Goal: Contribute content: Contribute content

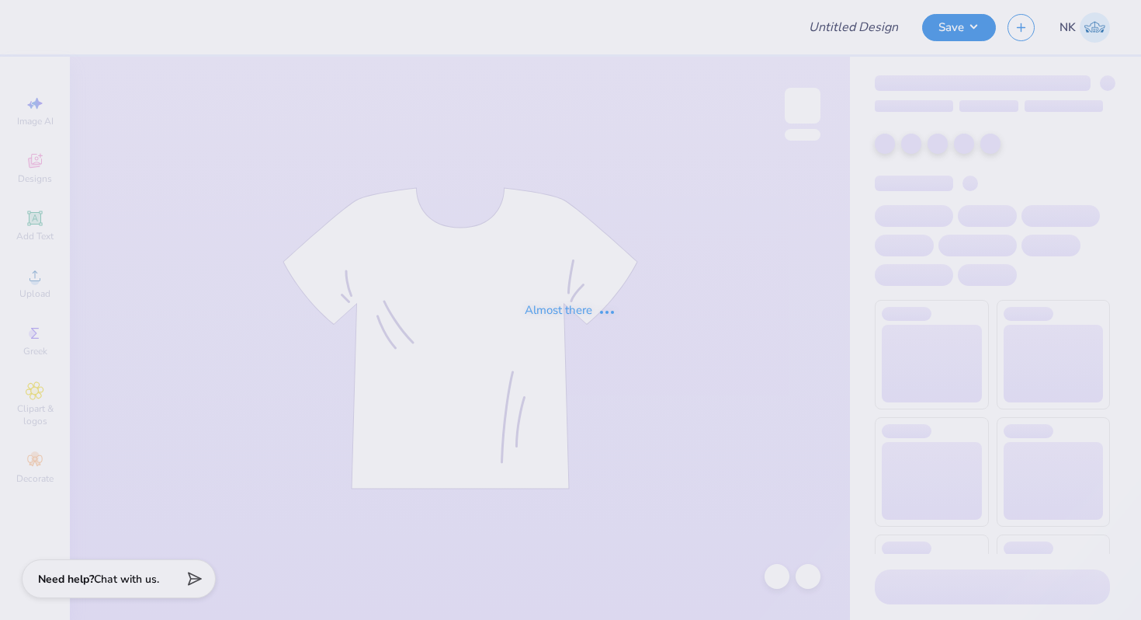
type input "IMES Swag - MIT"
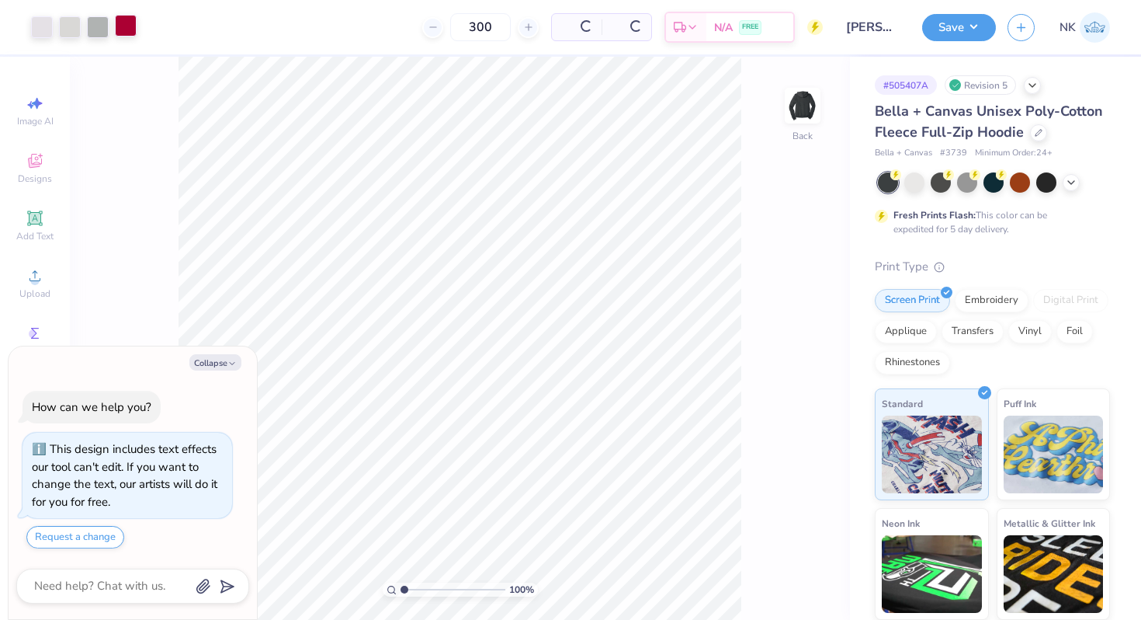
click at [134, 29] on div at bounding box center [126, 26] width 22 height 22
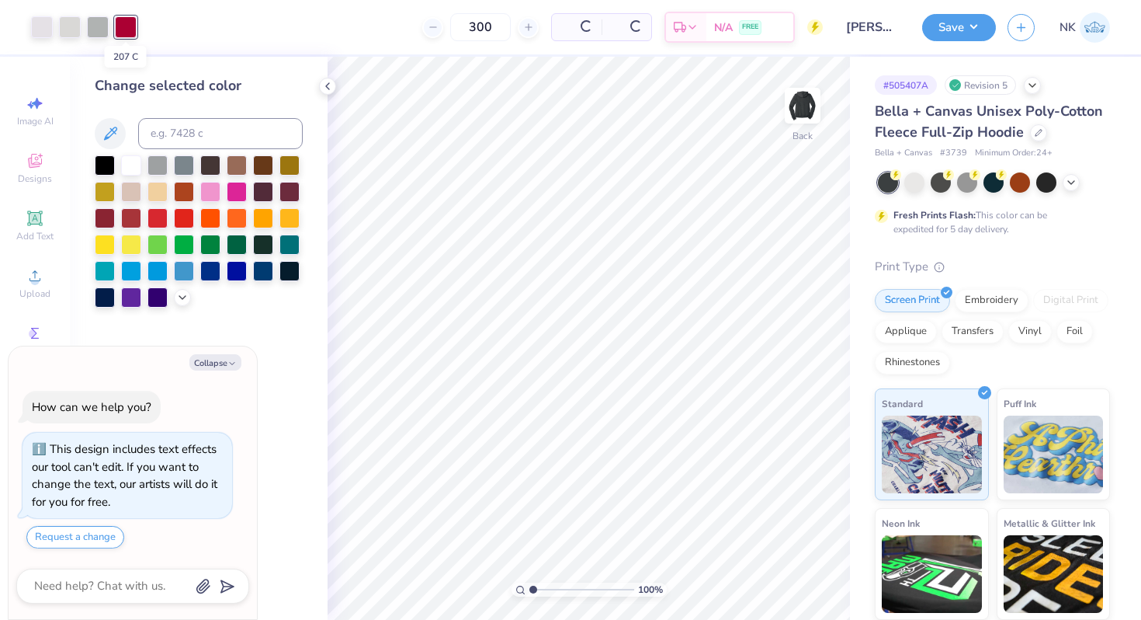
type textarea "x"
click at [254, 133] on input at bounding box center [220, 133] width 165 height 31
type input "201"
type textarea "x"
click at [975, 27] on button "Save" at bounding box center [959, 25] width 74 height 27
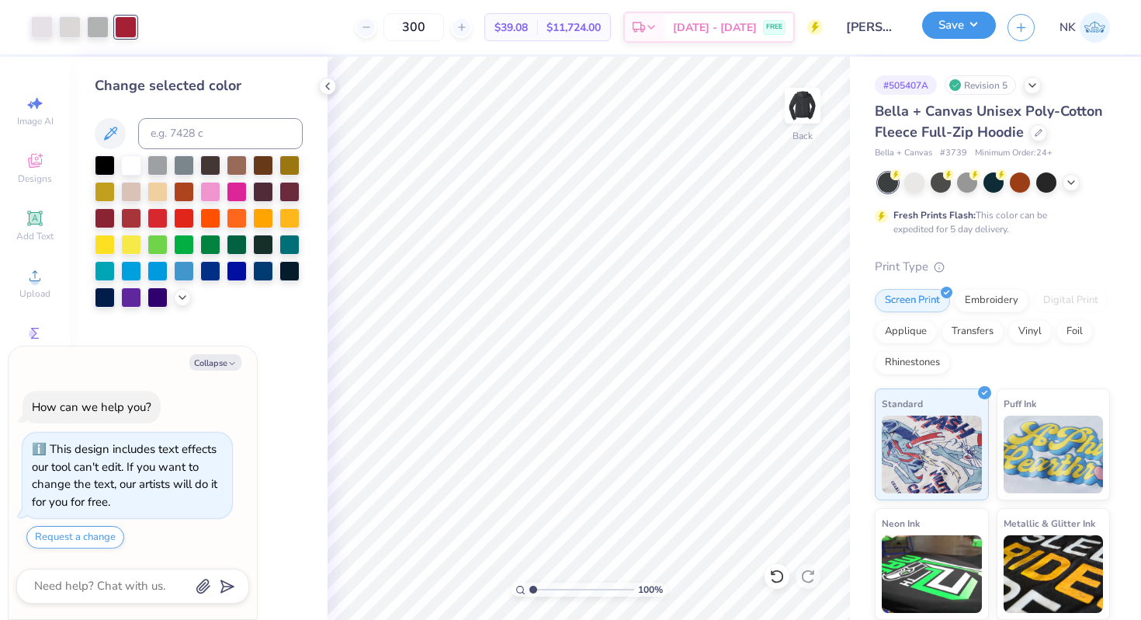
type textarea "x"
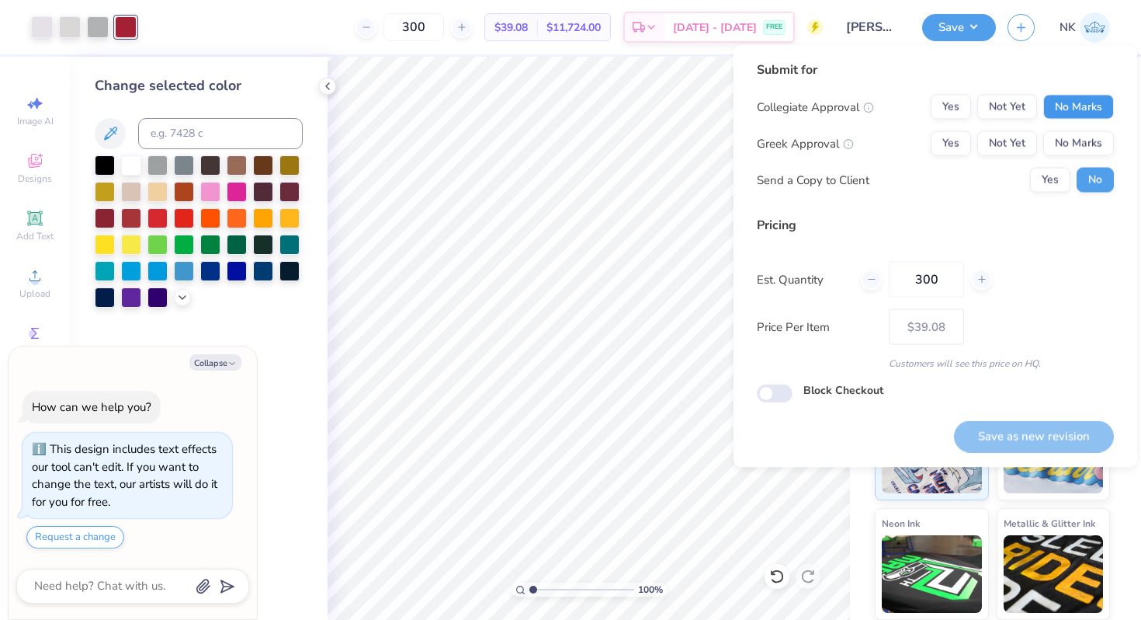
click at [1066, 102] on button "No Marks" at bounding box center [1078, 107] width 71 height 25
click at [1073, 137] on button "No Marks" at bounding box center [1078, 143] width 71 height 25
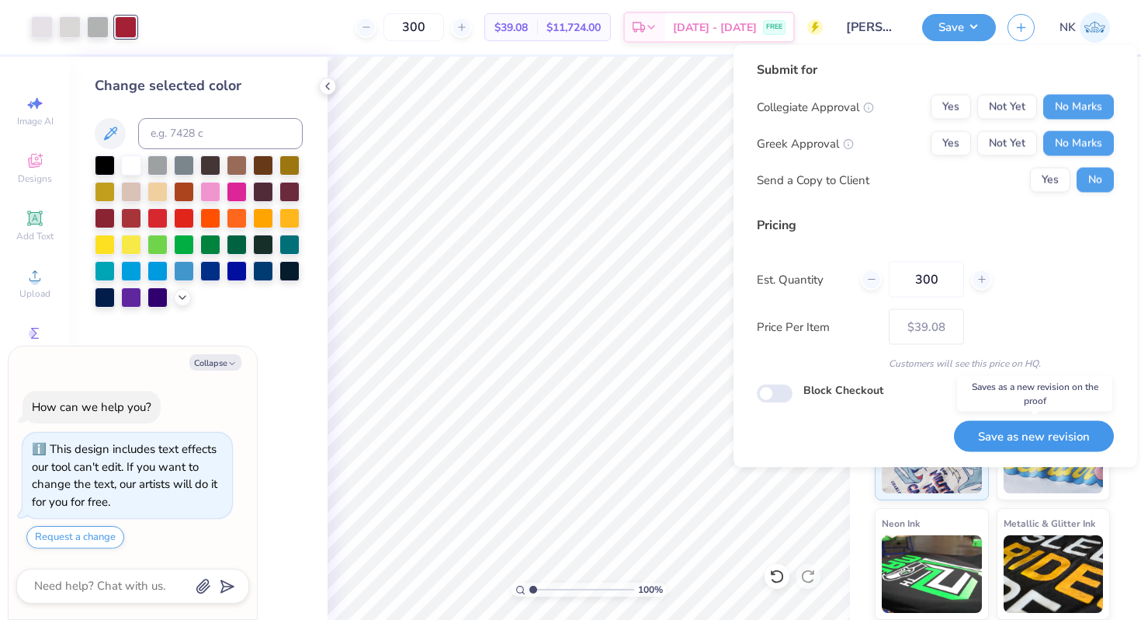
click at [993, 440] on button "Save as new revision" at bounding box center [1034, 436] width 160 height 32
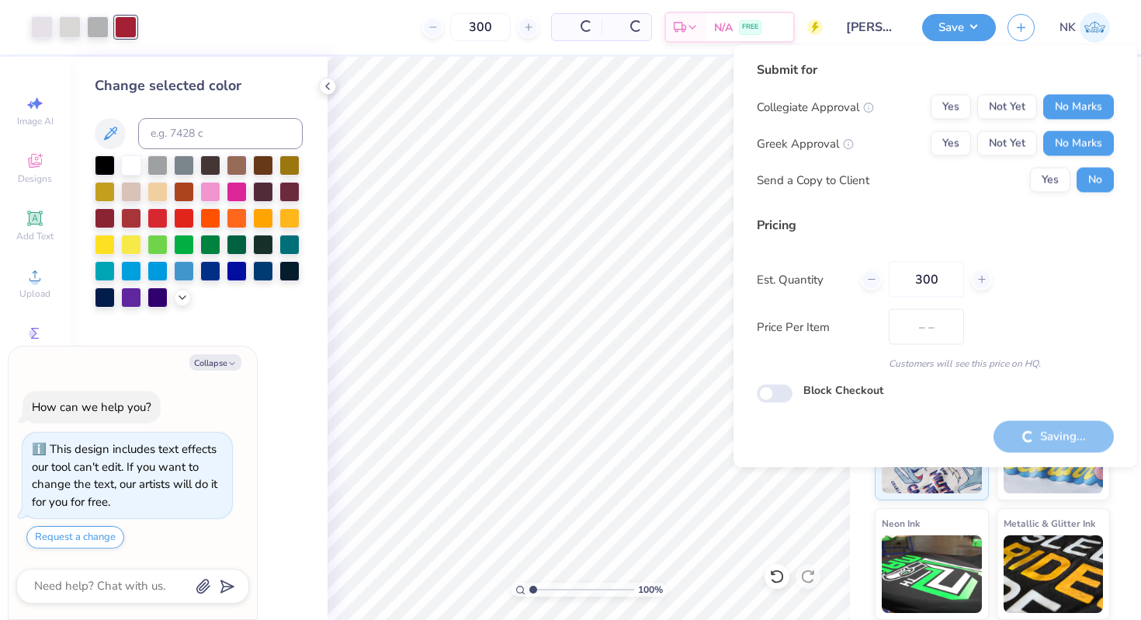
type input "$39.08"
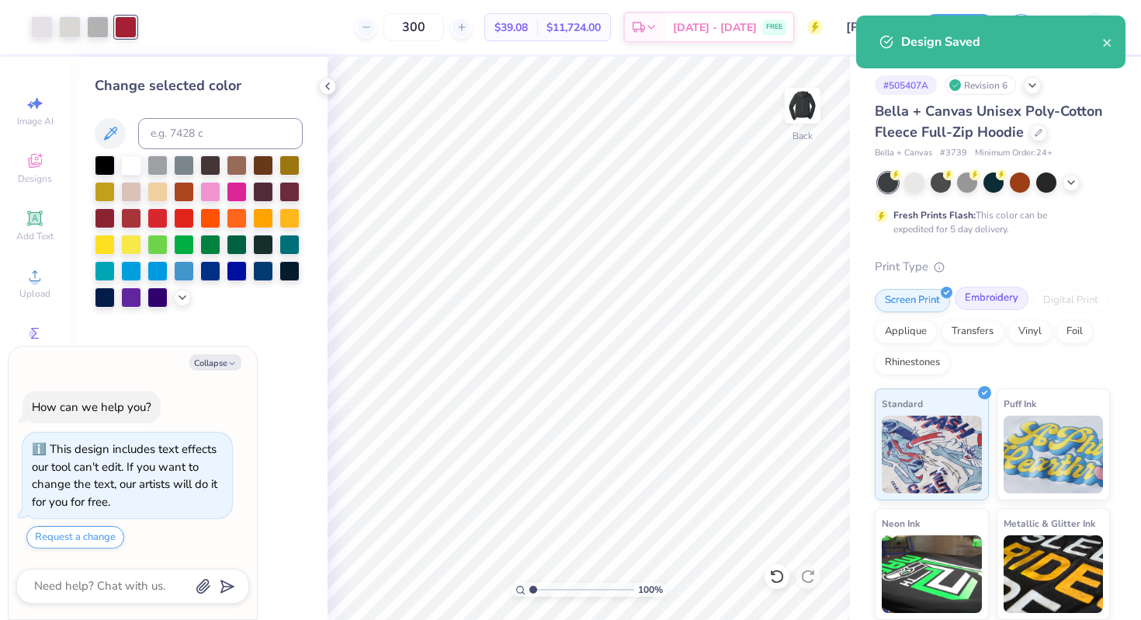
click at [1007, 304] on div "Embroidery" at bounding box center [992, 297] width 74 height 23
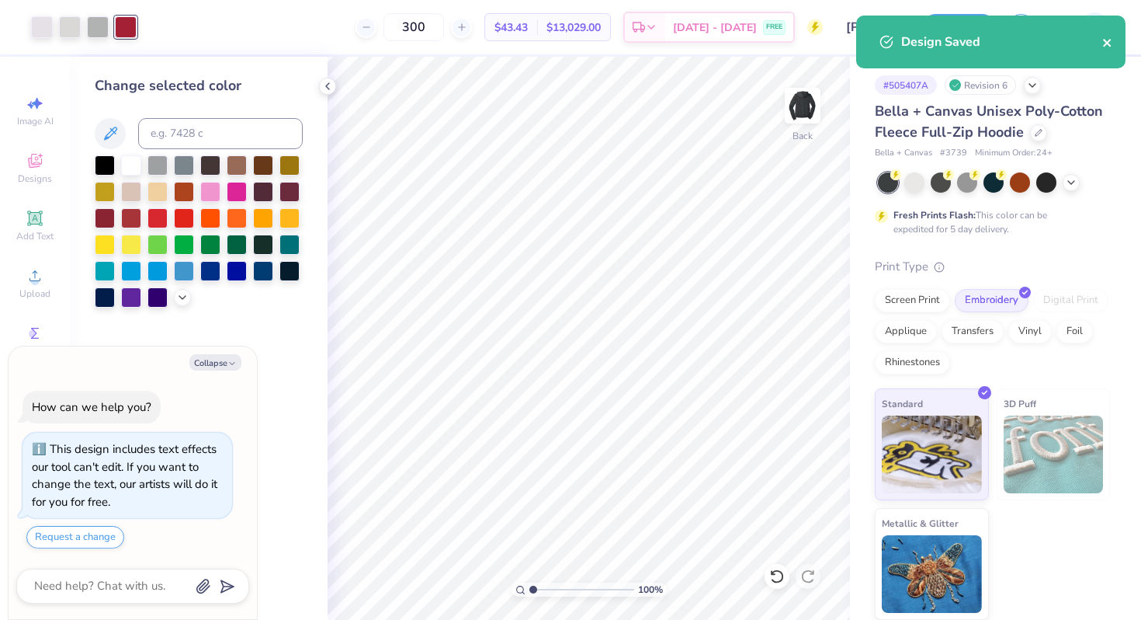
click at [1109, 40] on icon "close" at bounding box center [1107, 43] width 8 height 8
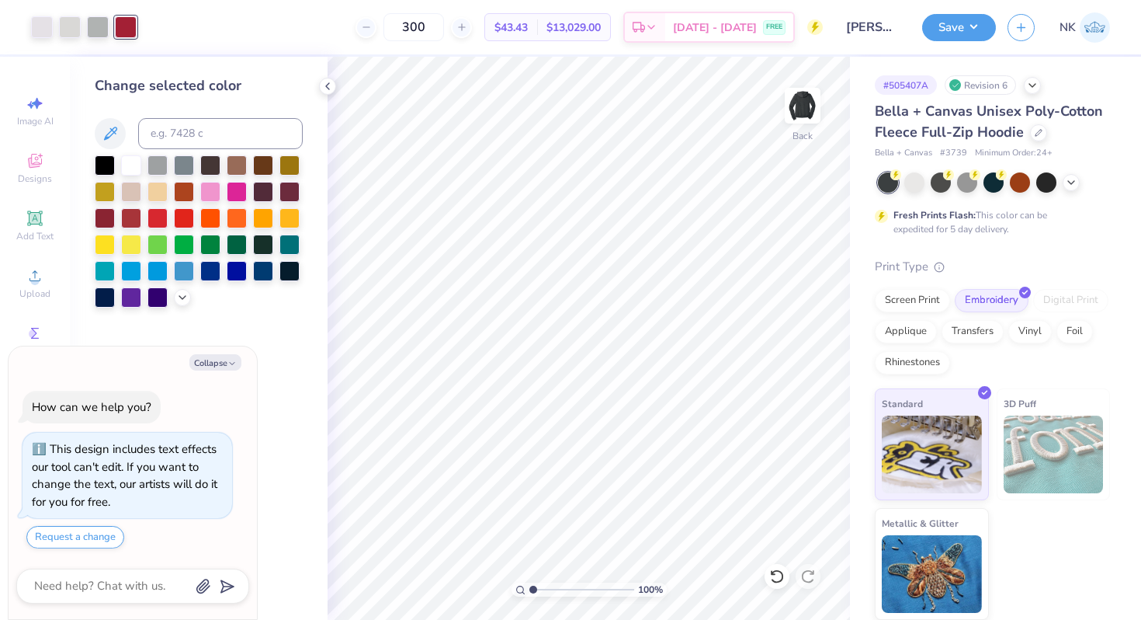
click at [974, 19] on div "Design Saved" at bounding box center [991, 15] width 276 height 6
click at [975, 29] on button "Save" at bounding box center [959, 25] width 74 height 27
type textarea "x"
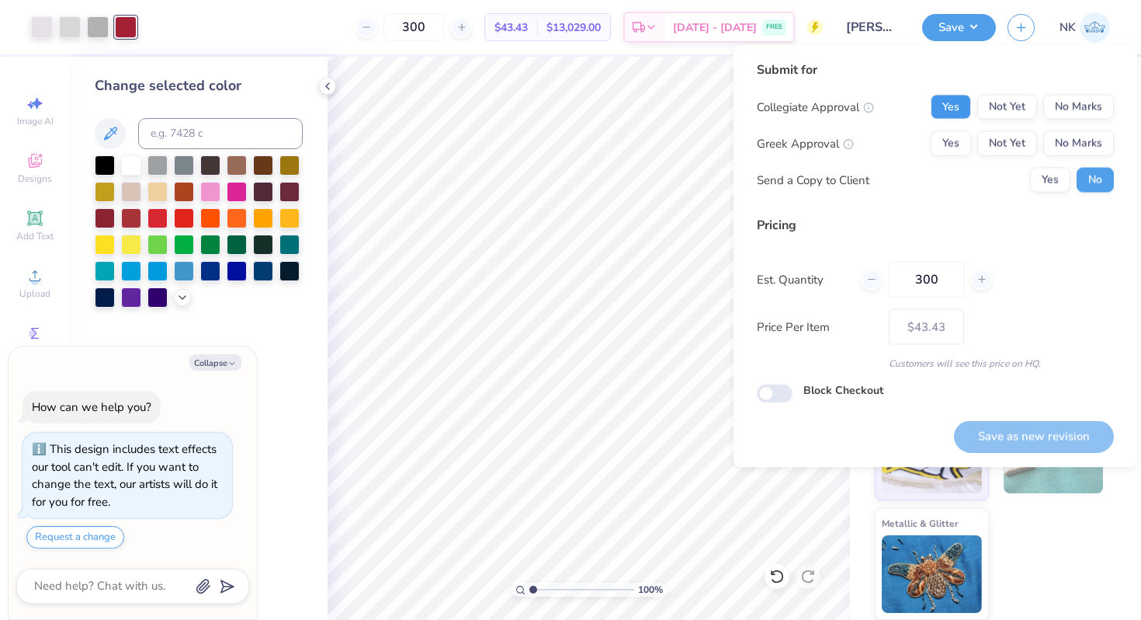
click at [948, 116] on button "Yes" at bounding box center [951, 107] width 40 height 25
click at [1091, 137] on button "No Marks" at bounding box center [1078, 143] width 71 height 25
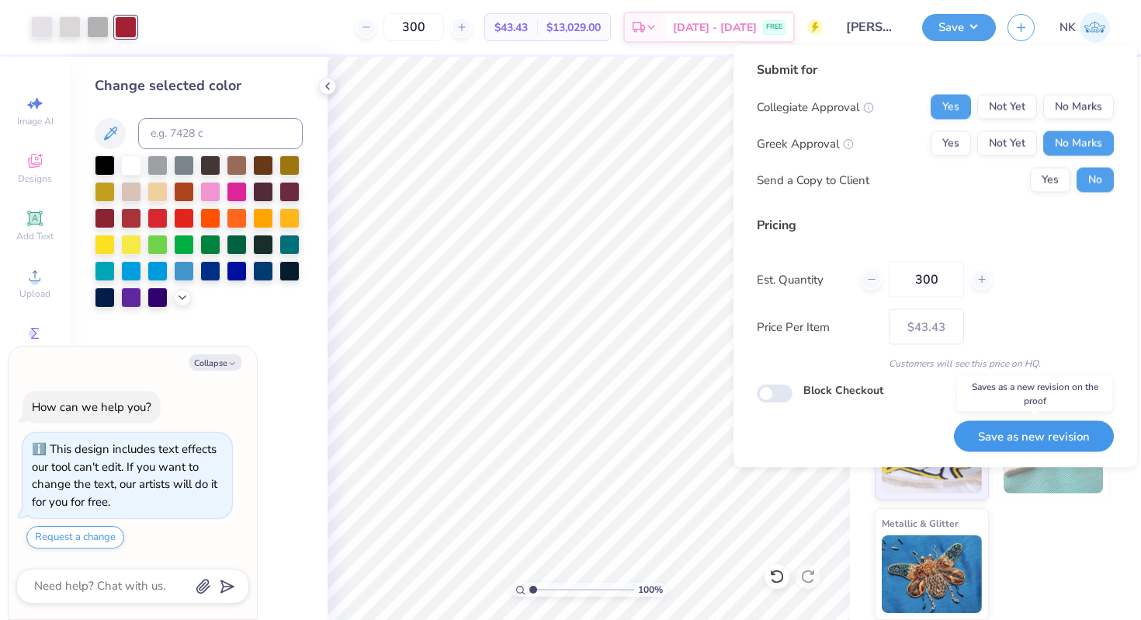
click at [1015, 438] on button "Save as new revision" at bounding box center [1034, 436] width 160 height 32
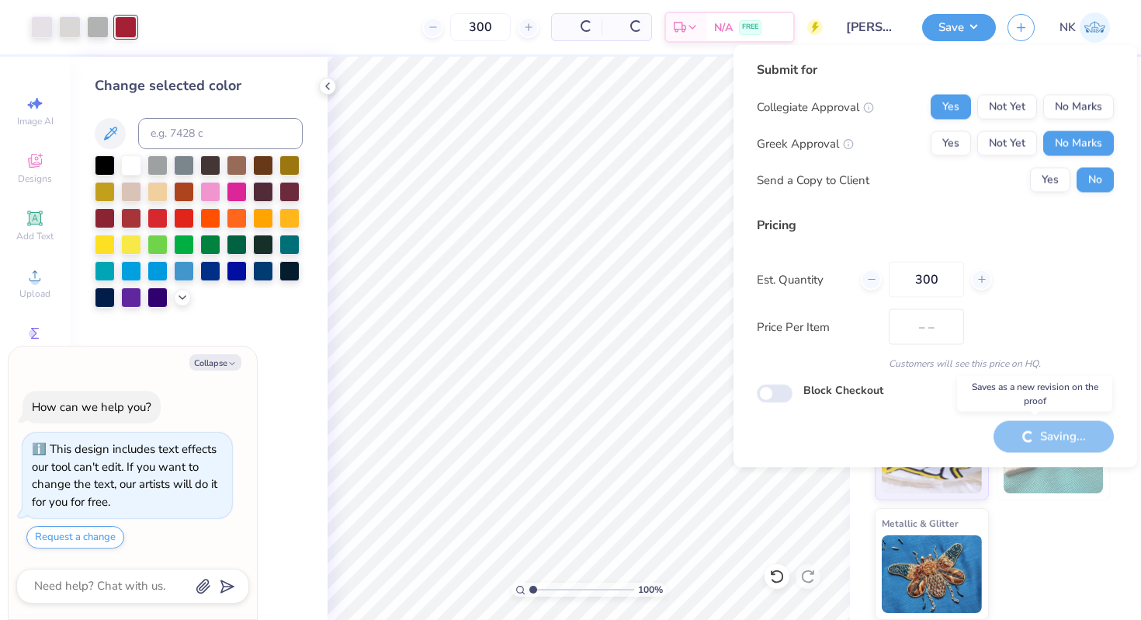
type input "$43.43"
type textarea "x"
type input "– –"
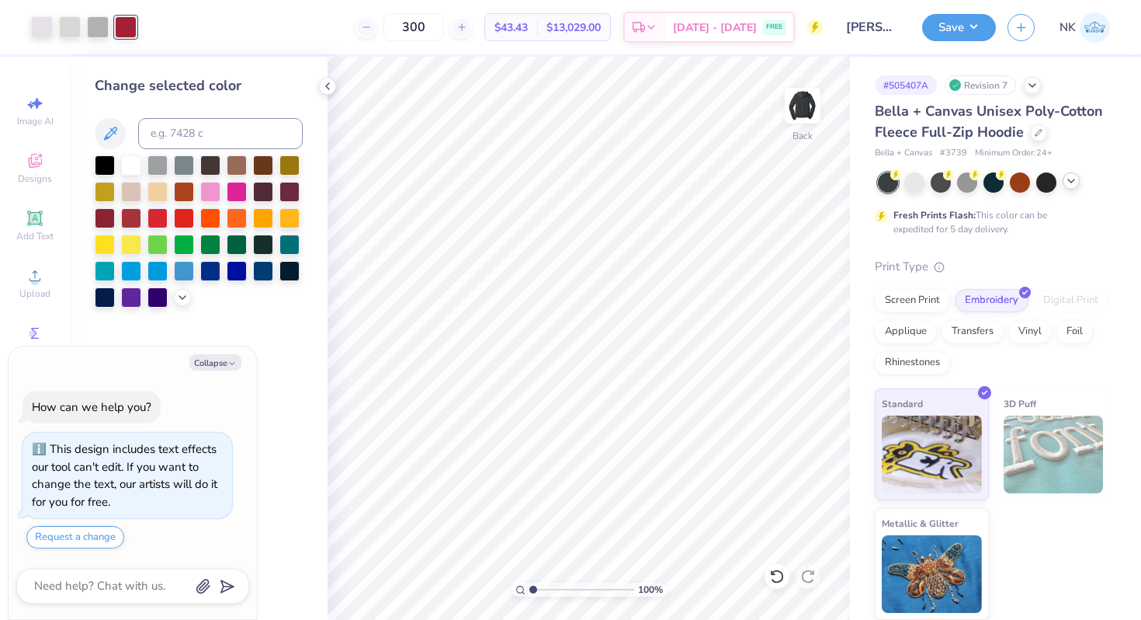
click at [1074, 179] on icon at bounding box center [1071, 181] width 12 height 12
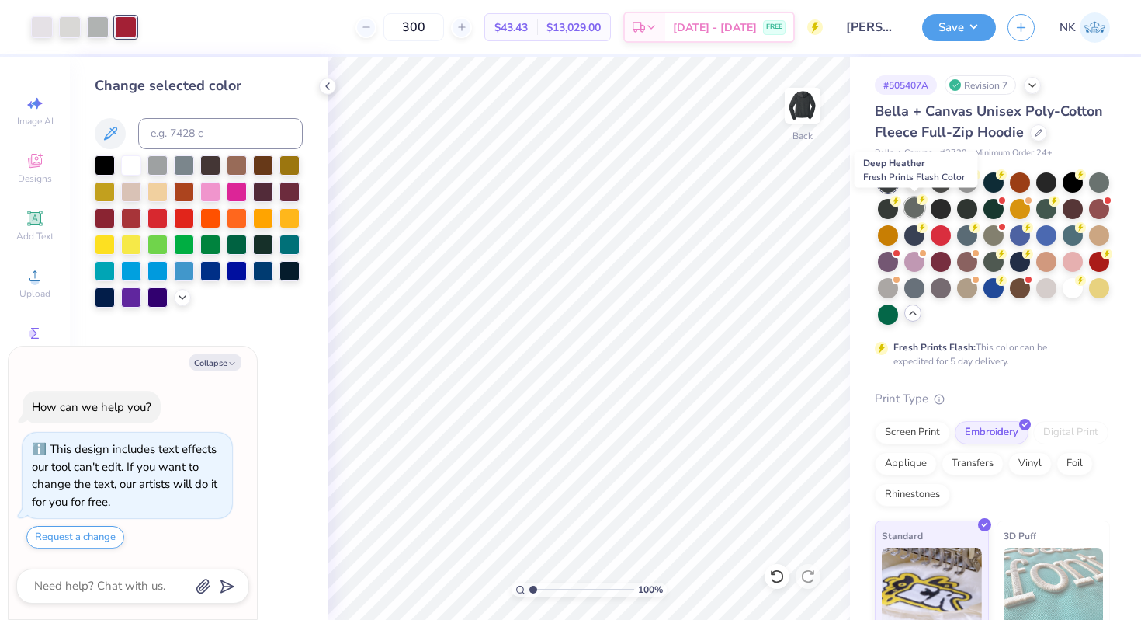
click at [922, 213] on div at bounding box center [914, 207] width 20 height 20
click at [918, 239] on div at bounding box center [914, 234] width 20 height 20
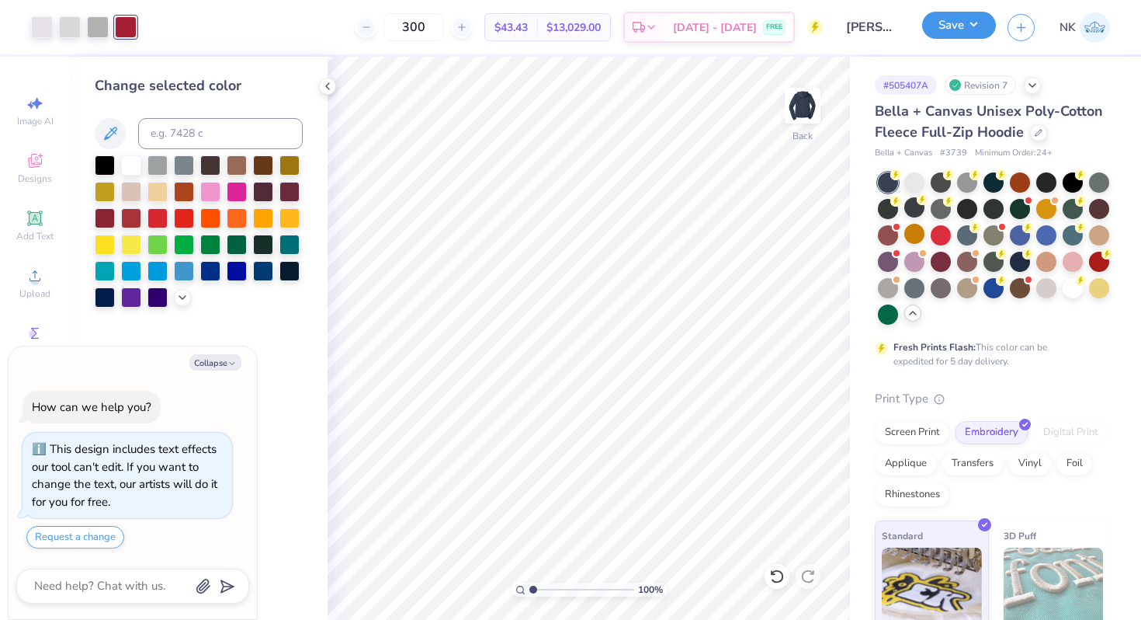
click at [983, 28] on button "Save" at bounding box center [959, 25] width 74 height 27
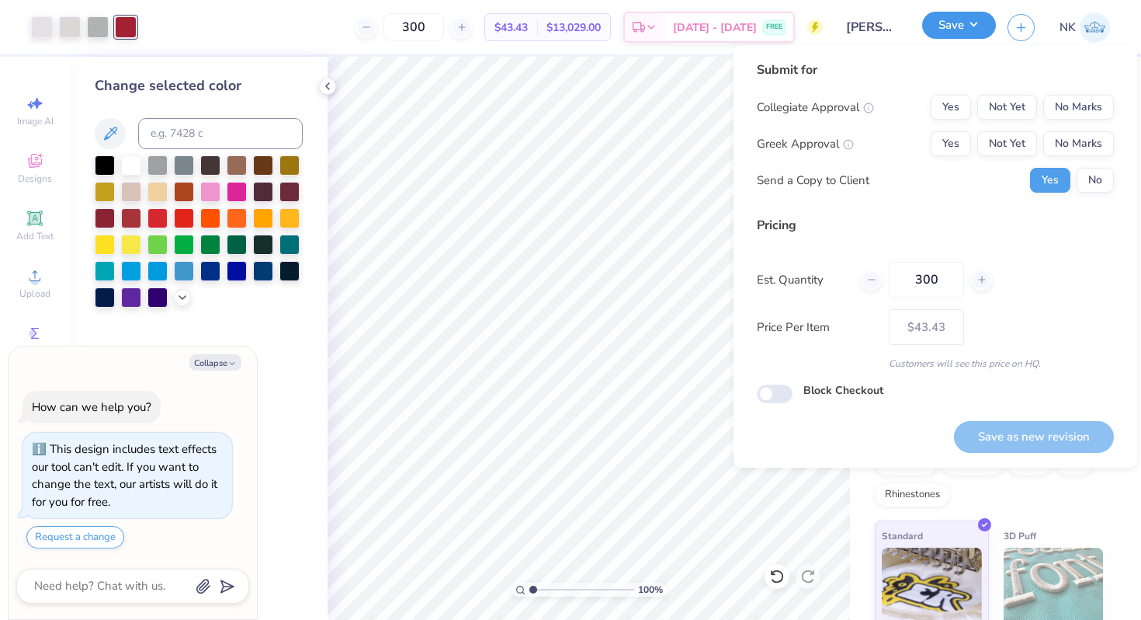
type textarea "x"
click at [958, 107] on button "Yes" at bounding box center [951, 107] width 40 height 25
click at [1074, 135] on button "No Marks" at bounding box center [1078, 143] width 71 height 25
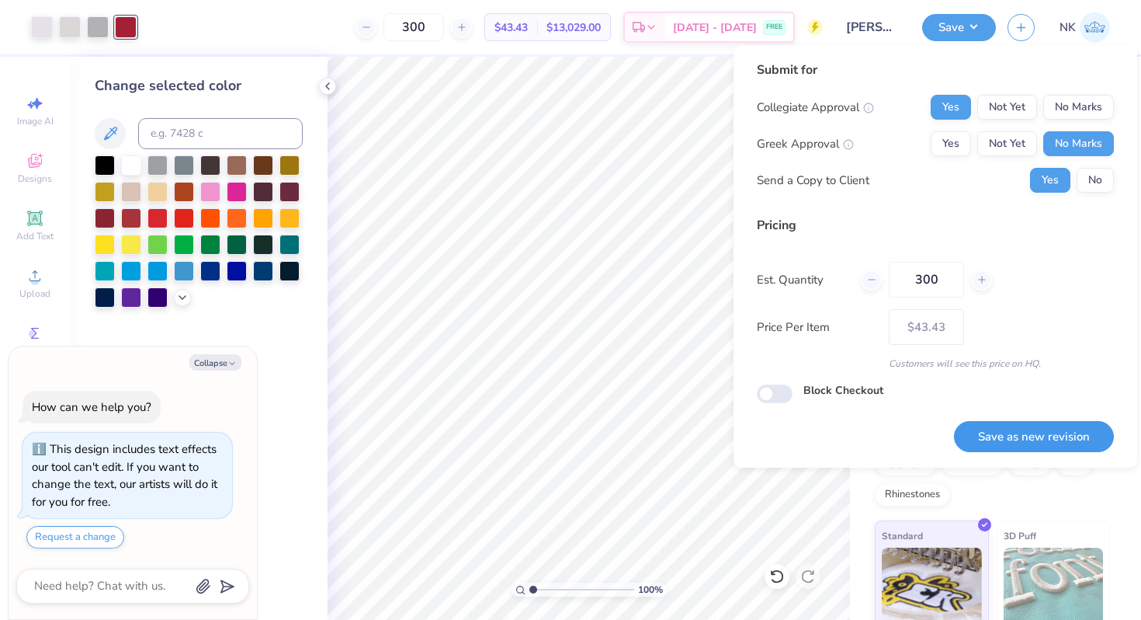
click at [1019, 425] on button "Save as new revision" at bounding box center [1034, 437] width 160 height 32
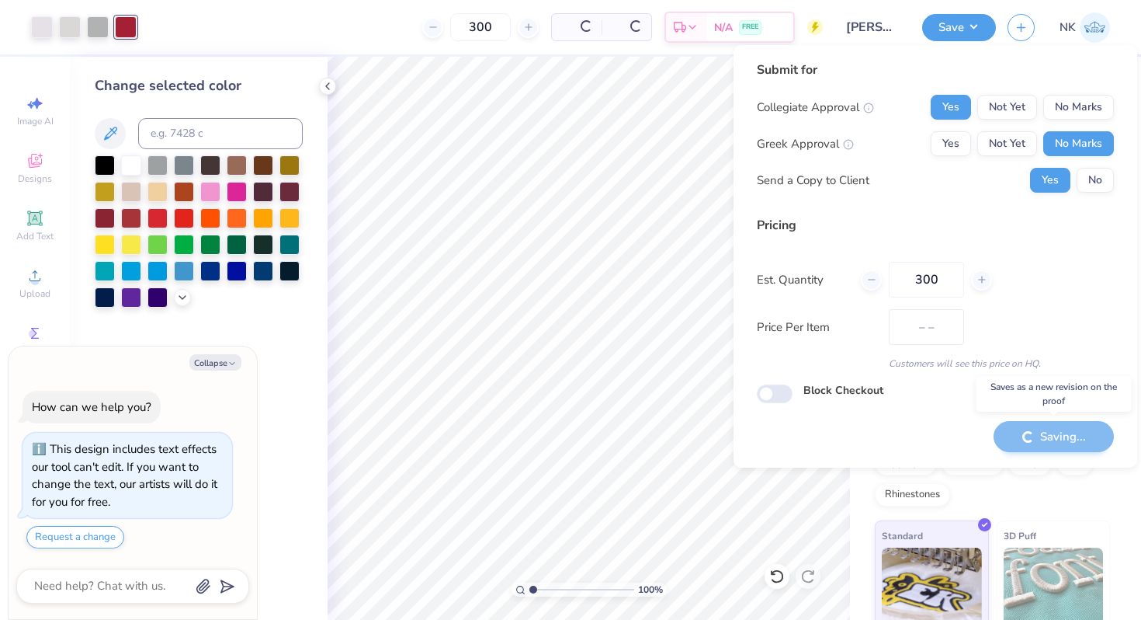
type input "$43.43"
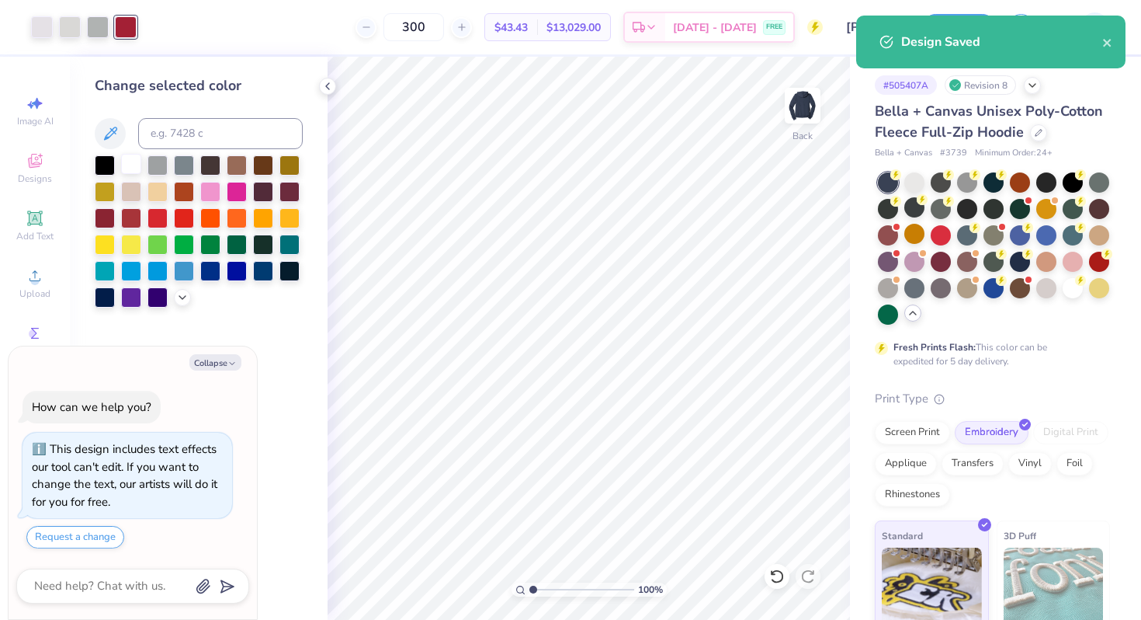
click at [130, 165] on div at bounding box center [131, 164] width 20 height 20
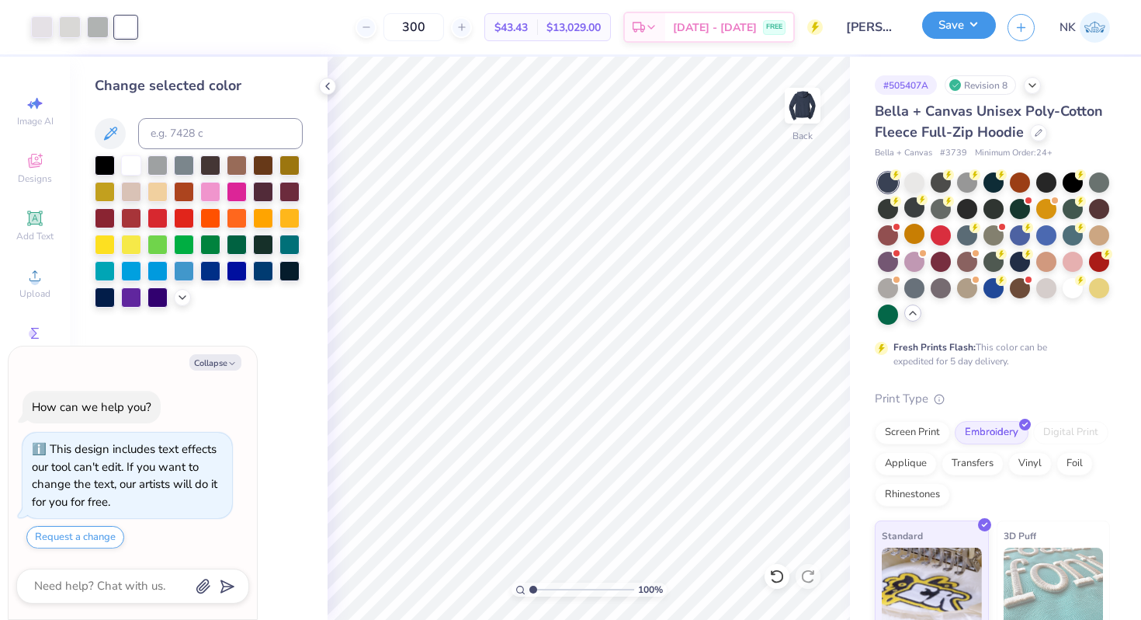
click at [994, 28] on button "Save" at bounding box center [959, 25] width 74 height 27
type textarea "x"
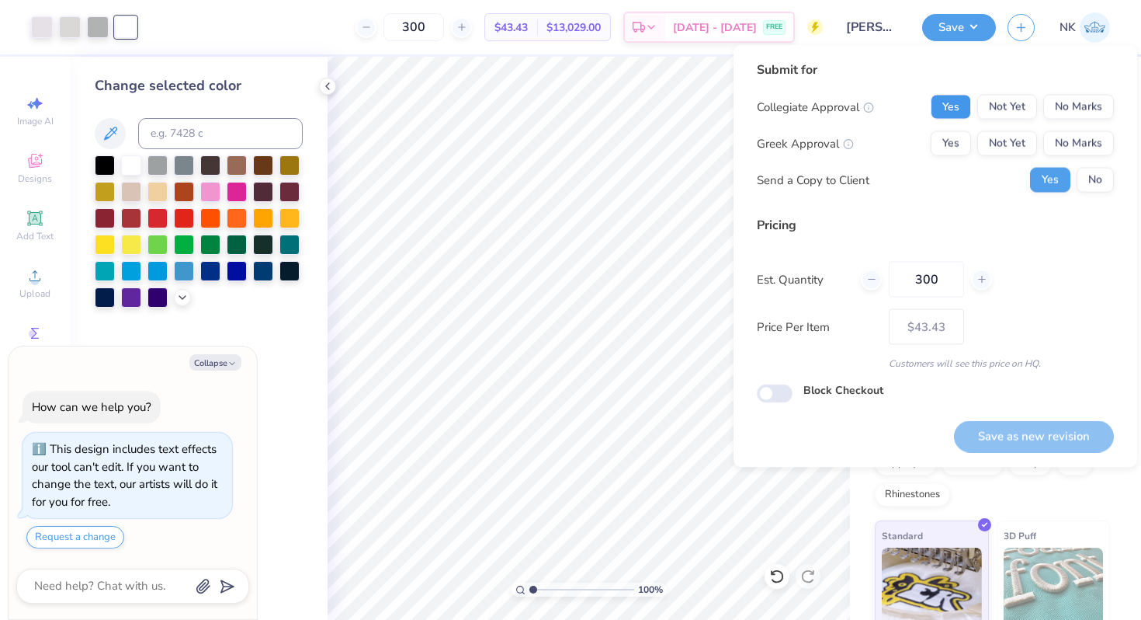
click at [938, 116] on button "Yes" at bounding box center [951, 107] width 40 height 25
click at [1047, 125] on div "Collegiate Approval Yes Not Yet No Marks Greek Approval Yes Not Yet No Marks Se…" at bounding box center [935, 144] width 357 height 98
click at [1060, 141] on button "No Marks" at bounding box center [1078, 143] width 71 height 25
click at [1019, 432] on button "Save as new revision" at bounding box center [1034, 436] width 160 height 32
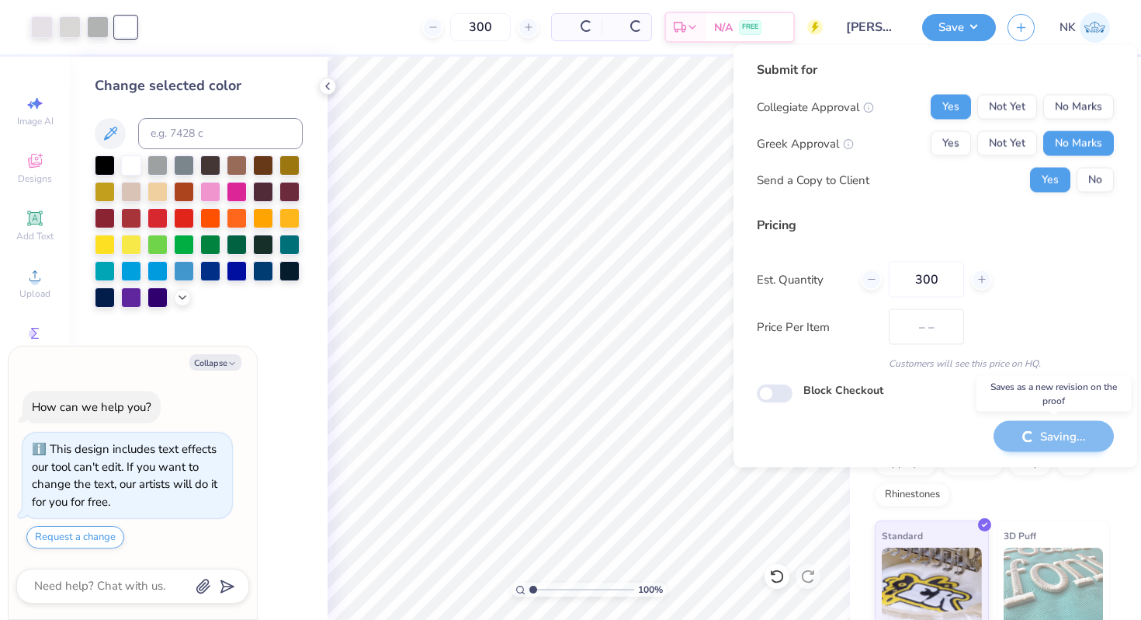
type input "$43.43"
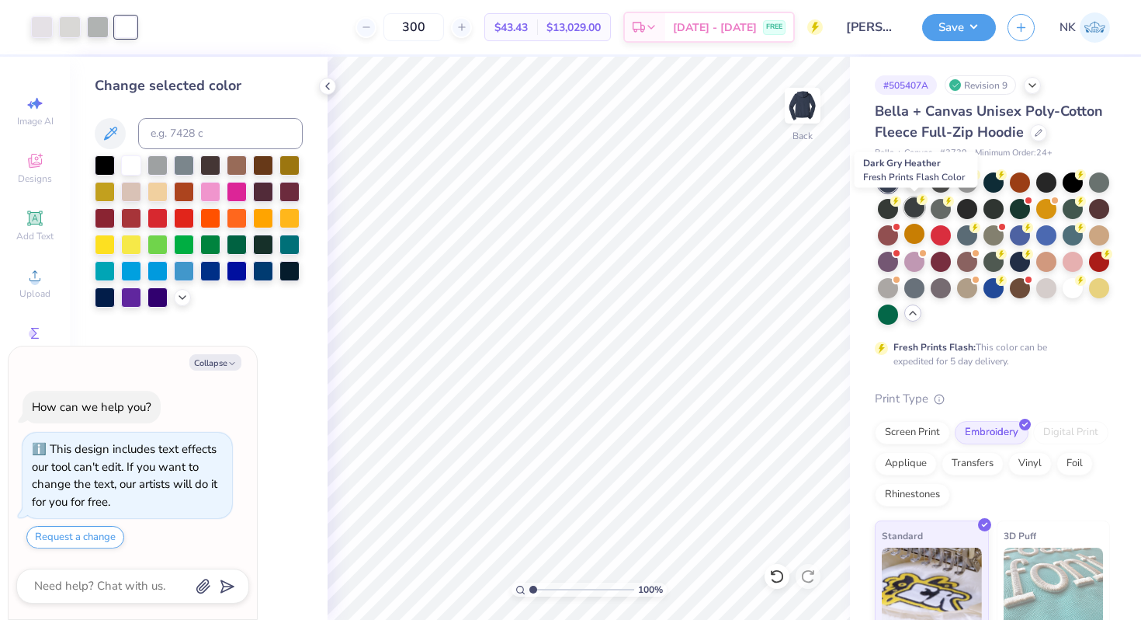
click at [913, 209] on div at bounding box center [914, 207] width 20 height 20
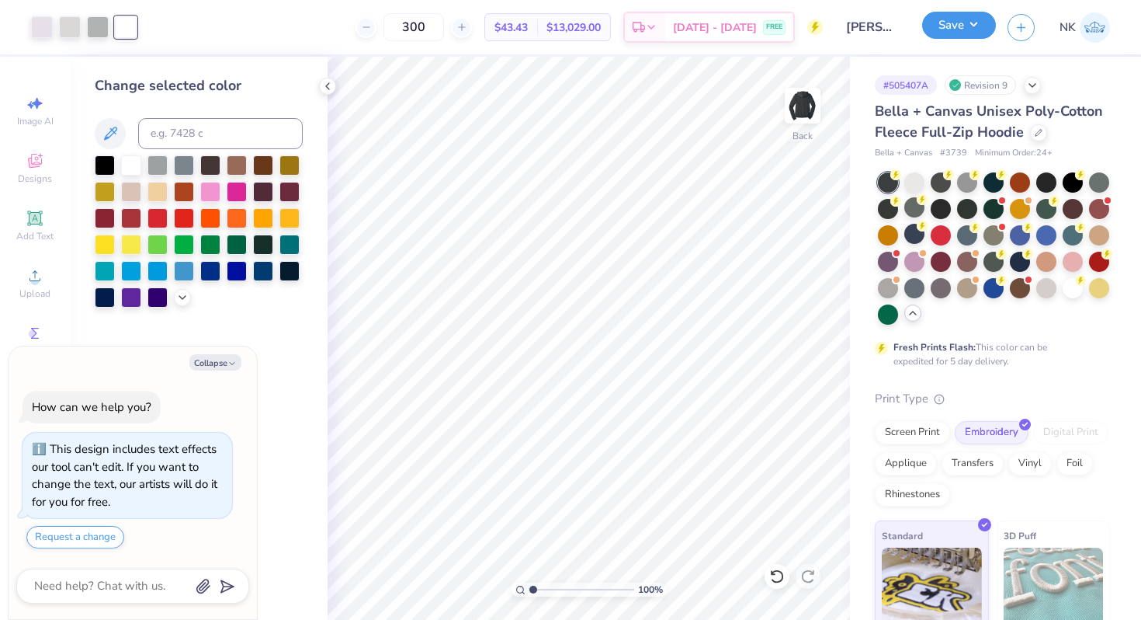
click at [986, 16] on button "Save" at bounding box center [959, 25] width 74 height 27
type textarea "x"
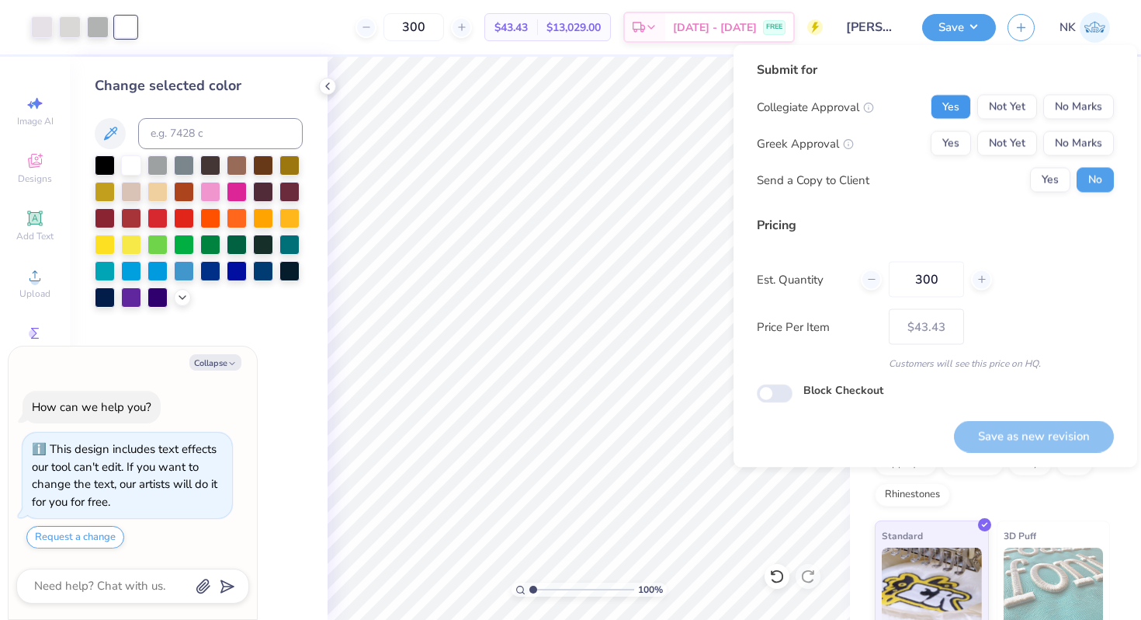
click at [953, 118] on button "Yes" at bounding box center [951, 107] width 40 height 25
click at [1108, 157] on div "Collegiate Approval Yes Not Yet No Marks Greek Approval Yes Not Yet No Marks Se…" at bounding box center [935, 144] width 357 height 98
click at [1101, 154] on button "No Marks" at bounding box center [1078, 143] width 71 height 25
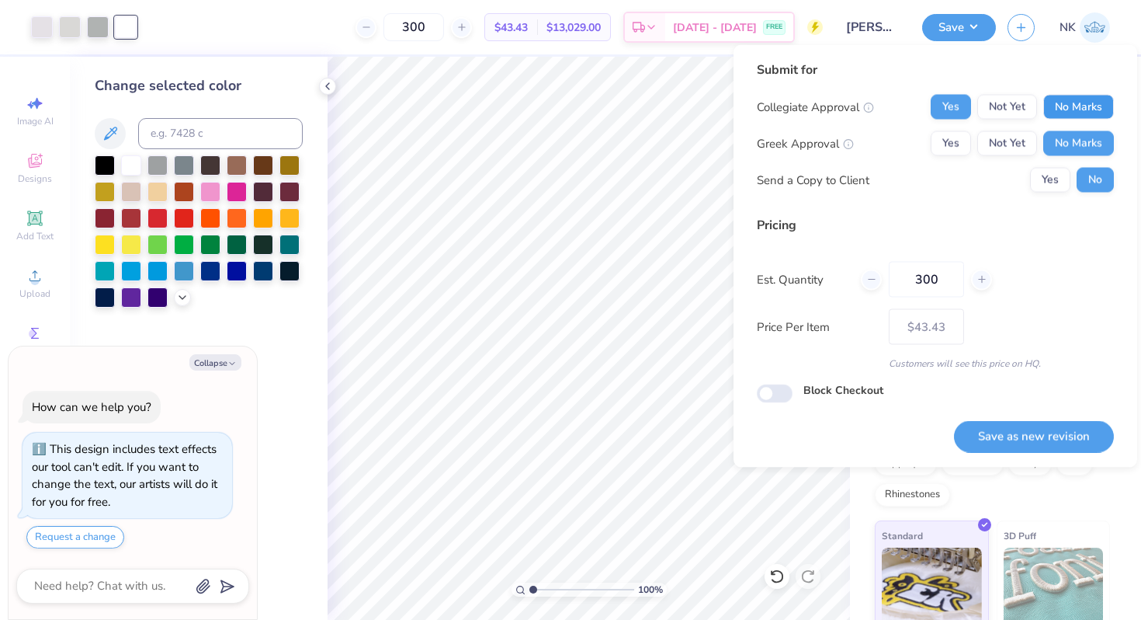
click at [1079, 108] on button "No Marks" at bounding box center [1078, 107] width 71 height 25
click at [1008, 428] on button "Save as new revision" at bounding box center [1034, 436] width 160 height 32
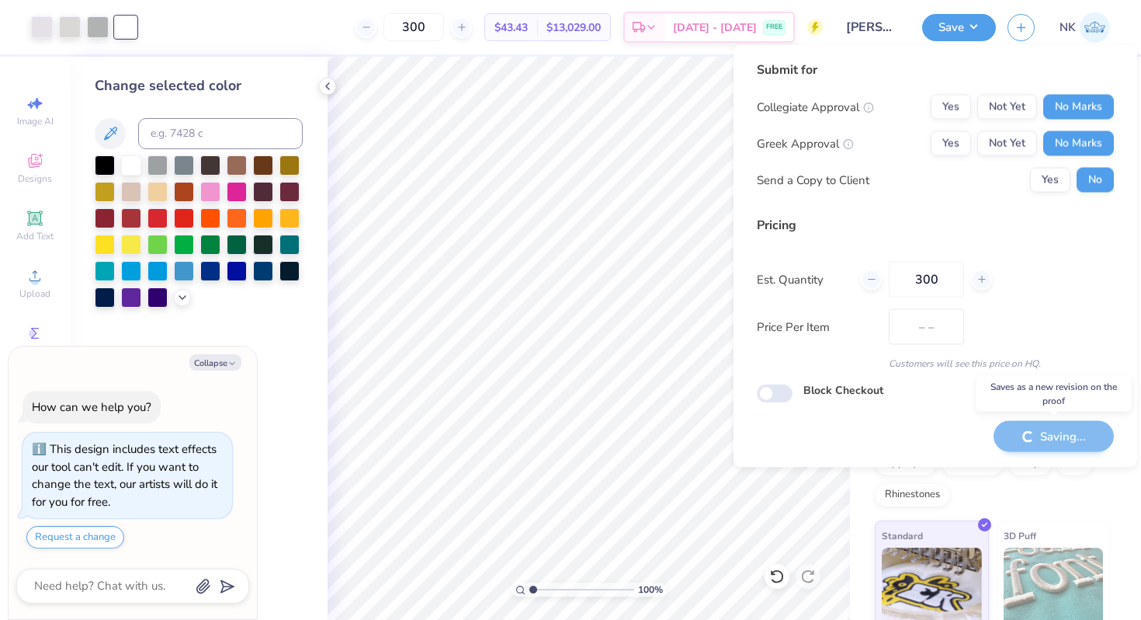
type input "$43.43"
type textarea "x"
type input "– –"
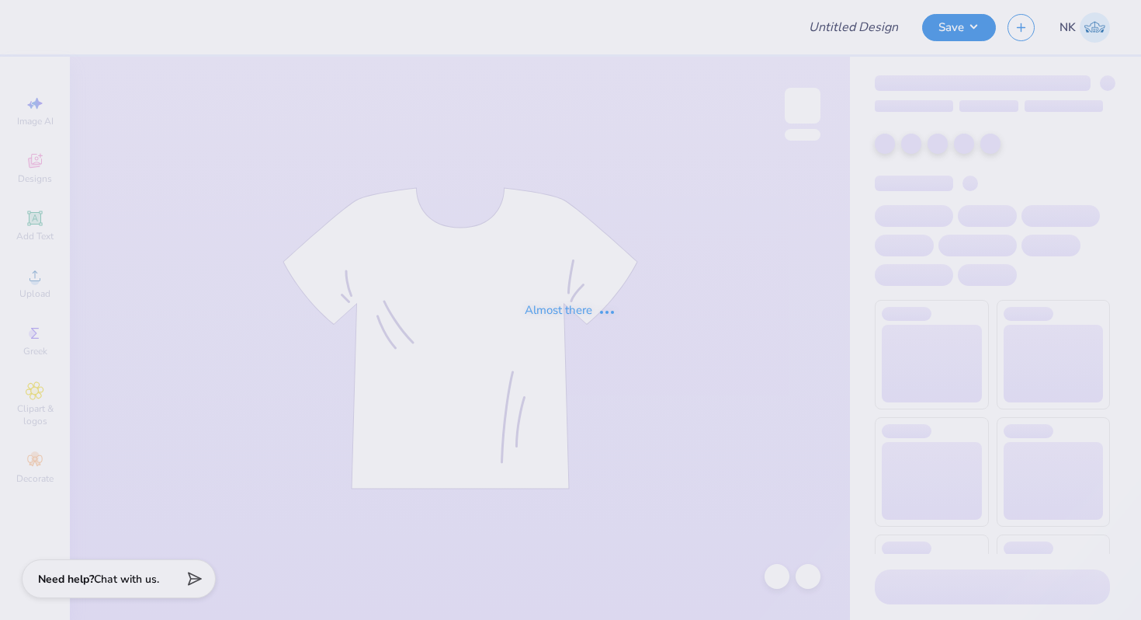
type input "MIT Executive Education"
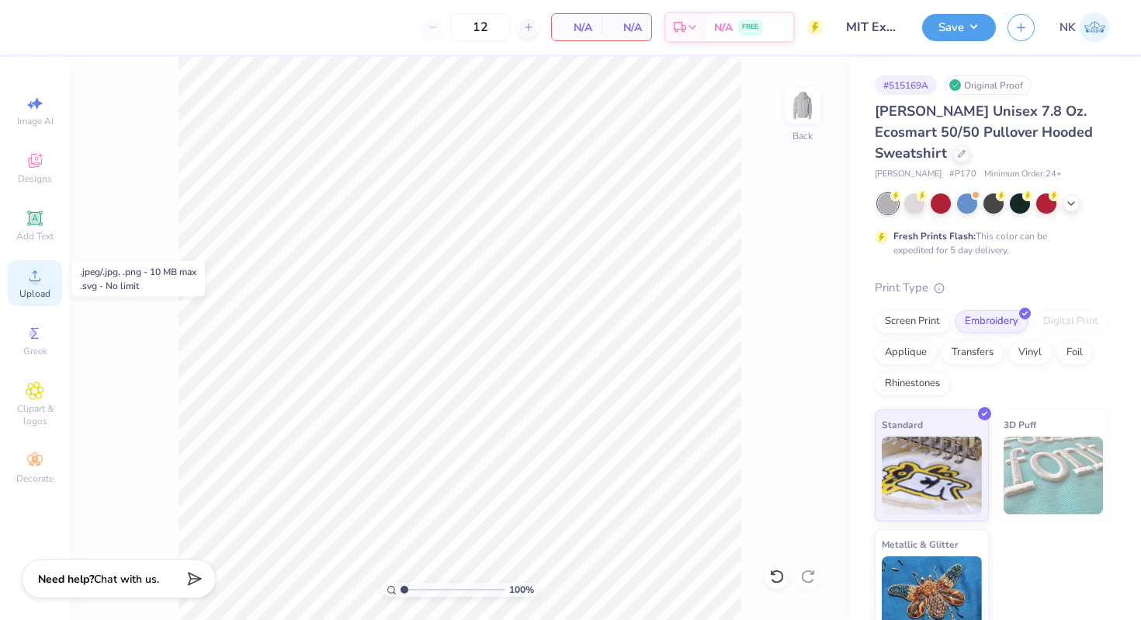
click at [42, 276] on icon at bounding box center [35, 275] width 19 height 19
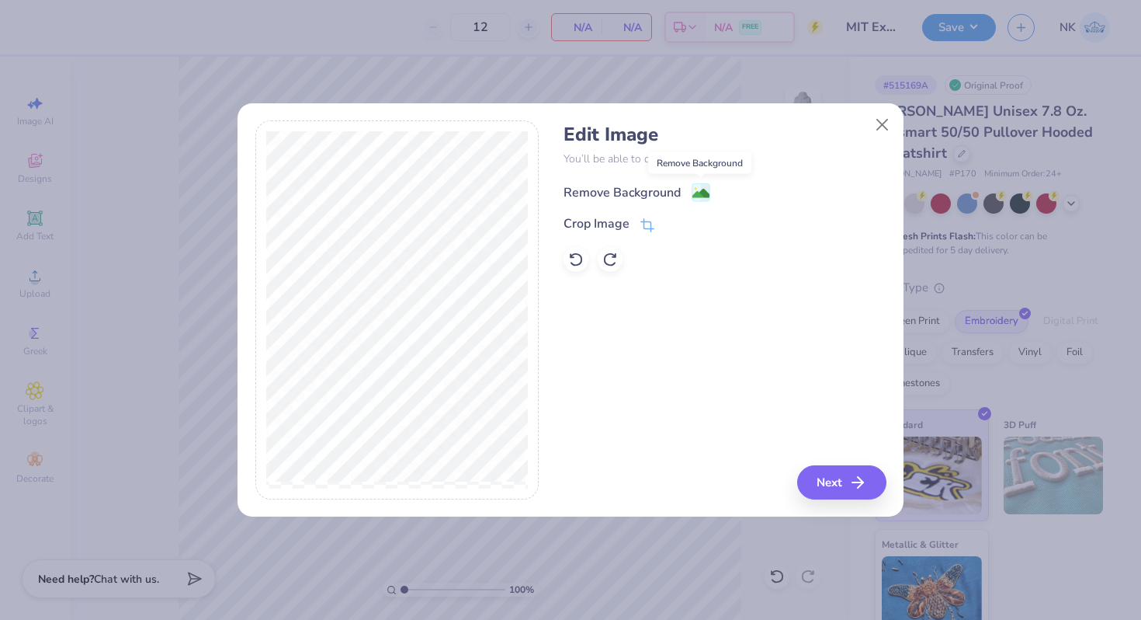
click at [697, 194] on image at bounding box center [701, 193] width 17 height 17
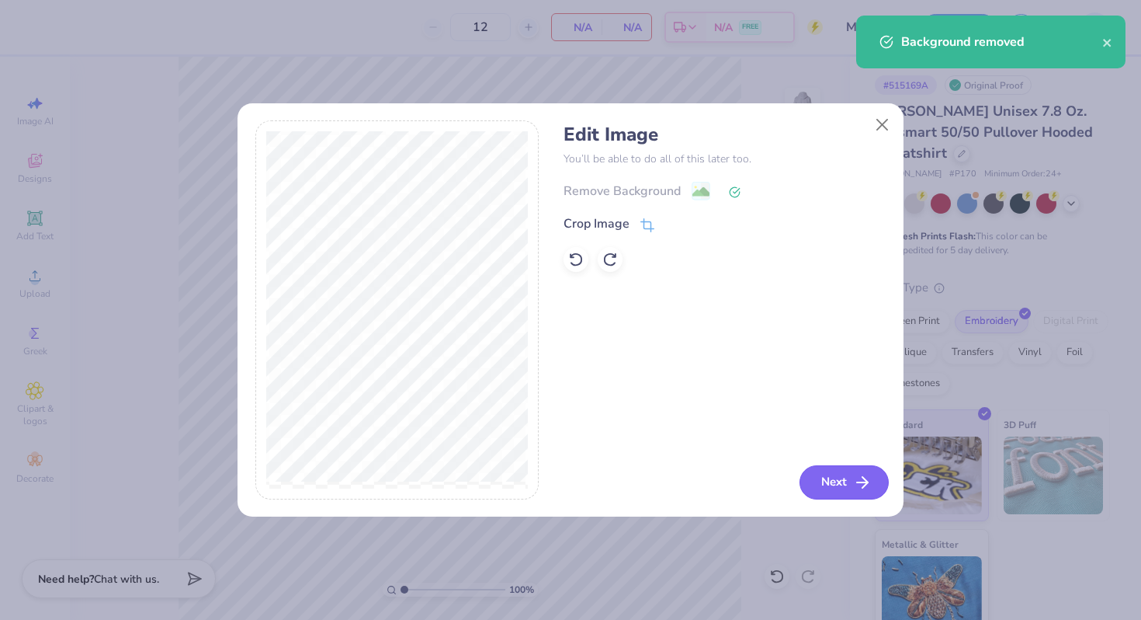
click at [817, 472] on button "Next" at bounding box center [844, 482] width 89 height 34
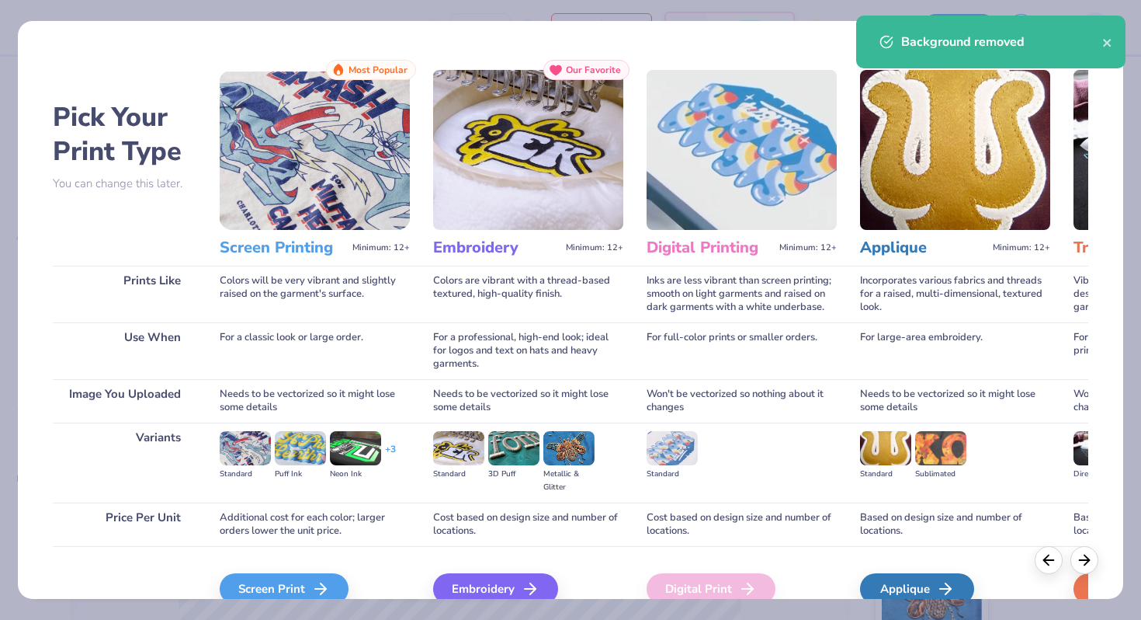
scroll to position [77, 0]
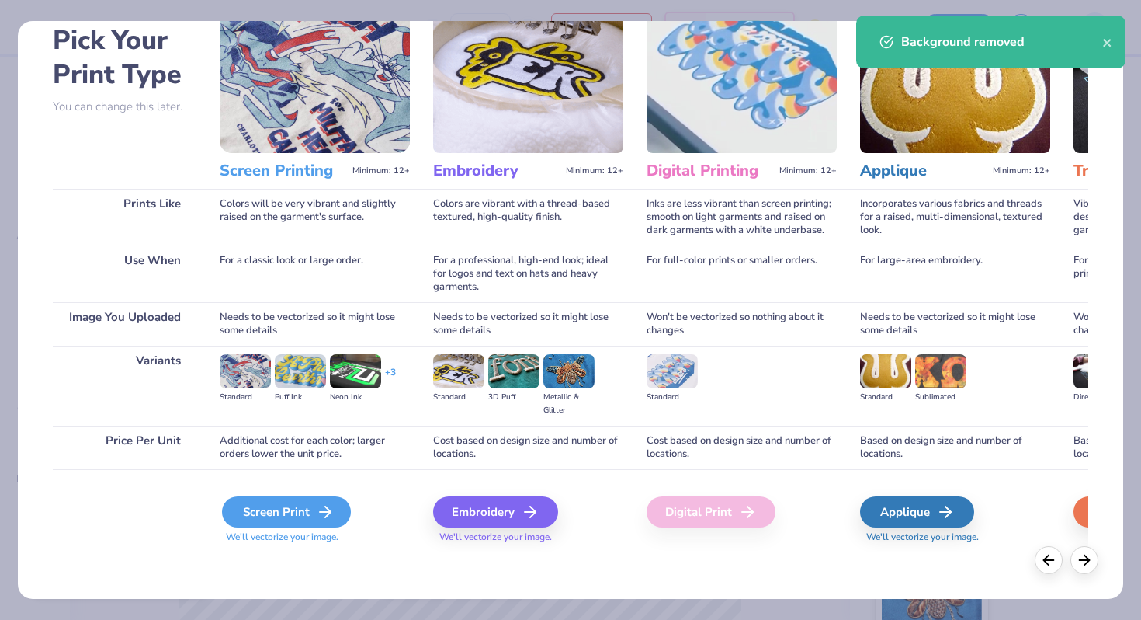
click at [296, 520] on div "Screen Print" at bounding box center [286, 511] width 129 height 31
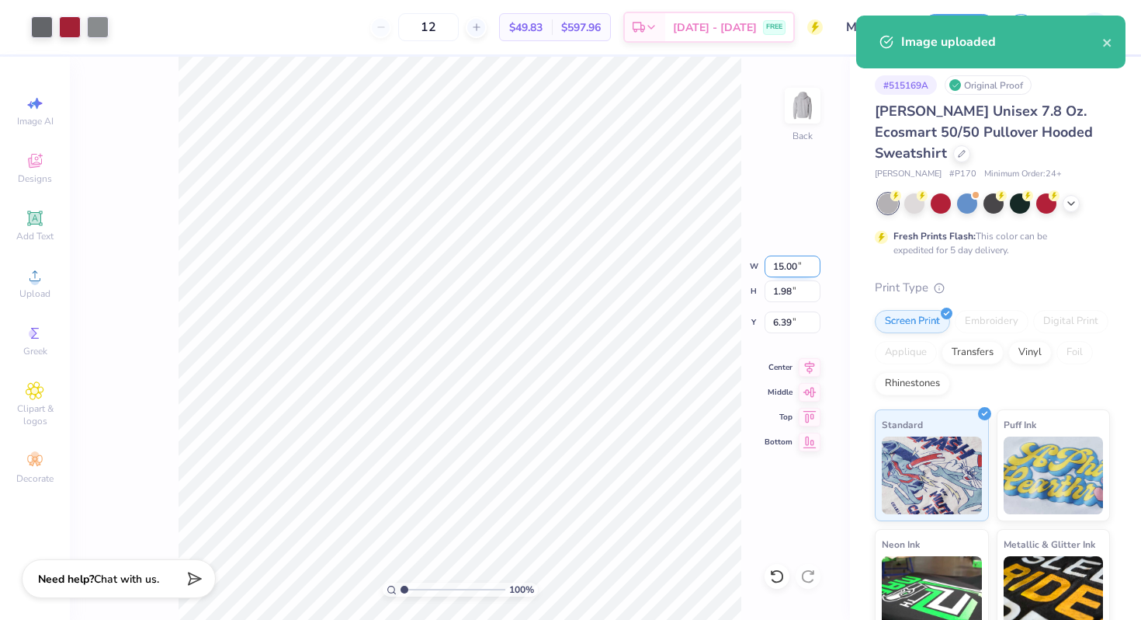
click at [781, 266] on input "15.00" at bounding box center [793, 266] width 56 height 22
type input "4.00"
type input "0.53"
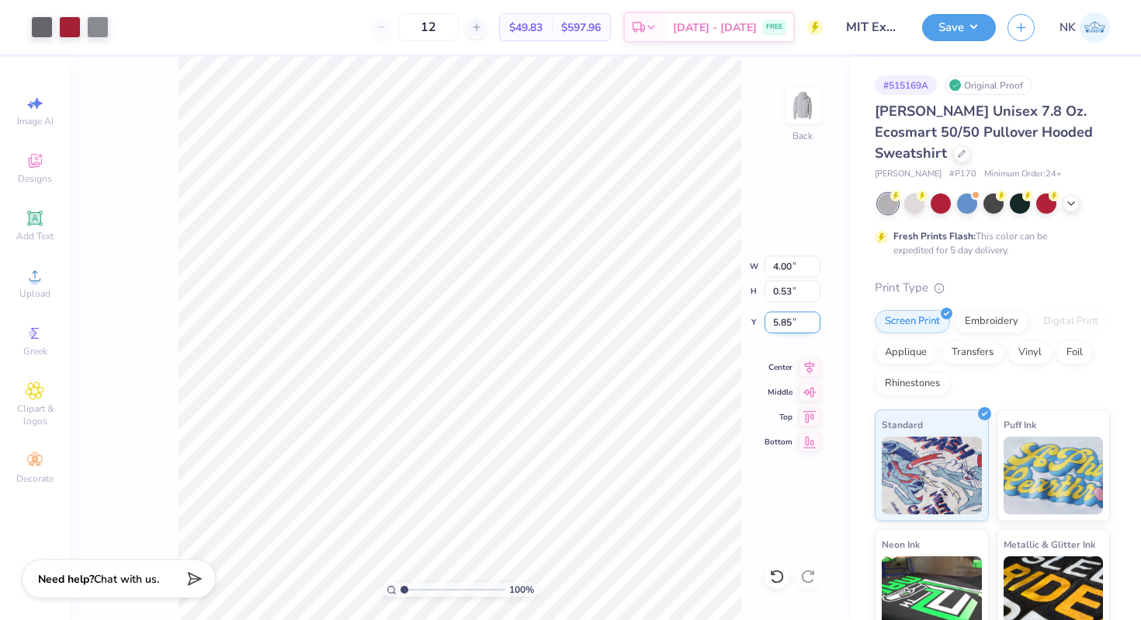
click at [787, 324] on input "5.85" at bounding box center [793, 322] width 56 height 22
type input "3.00"
click at [783, 287] on input "0.53" at bounding box center [793, 291] width 56 height 22
click at [783, 265] on input "4.00" at bounding box center [793, 266] width 56 height 22
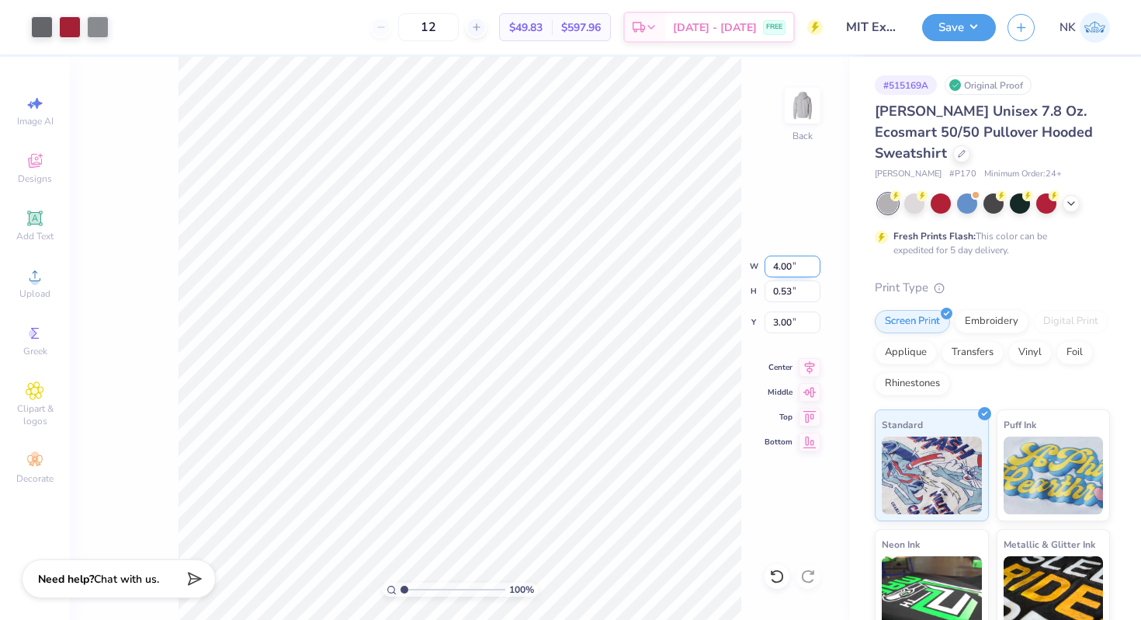
click at [783, 265] on input "4.00" at bounding box center [793, 266] width 56 height 22
type input "5.00"
type input "0.66"
type input "3.00"
click at [68, 33] on div at bounding box center [70, 26] width 22 height 22
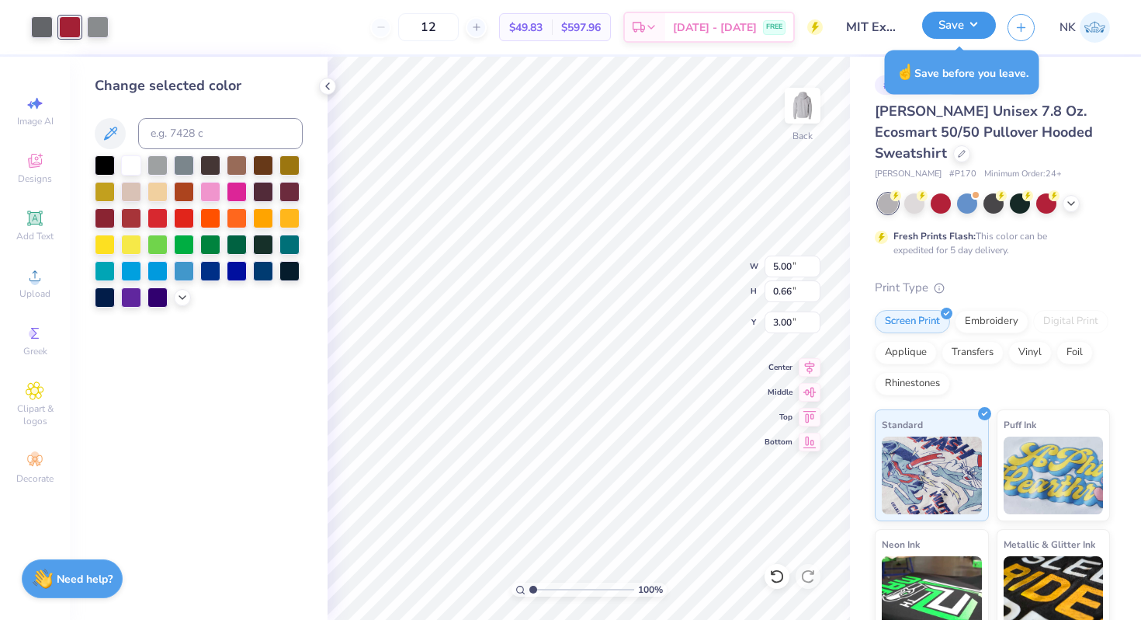
click at [977, 28] on button "Save" at bounding box center [959, 25] width 74 height 27
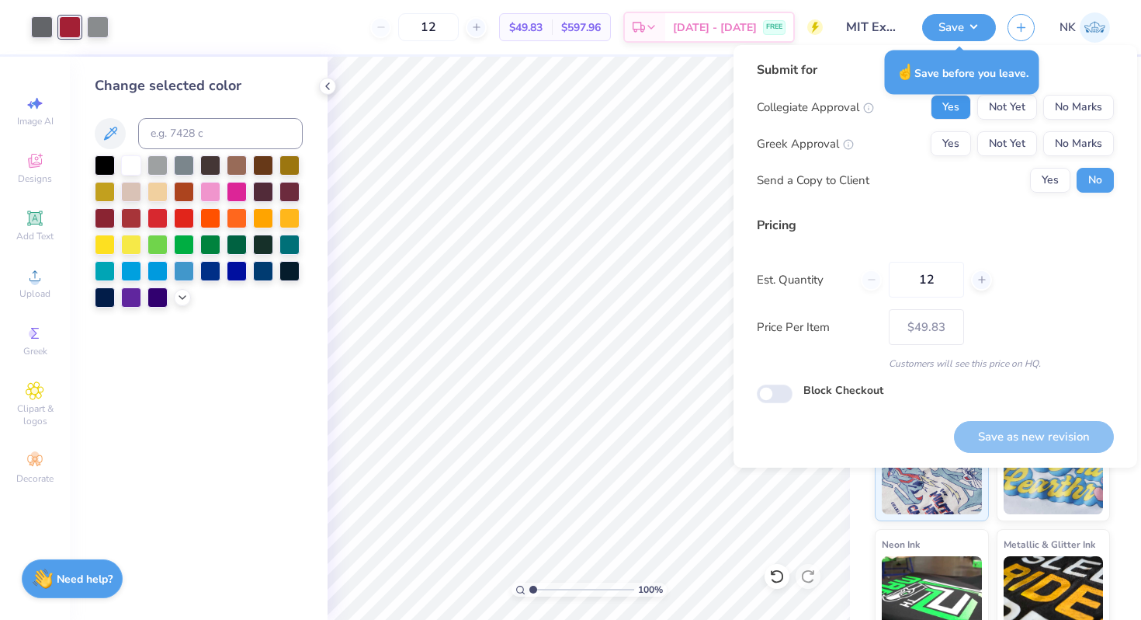
click at [960, 112] on button "Yes" at bounding box center [951, 107] width 40 height 25
click at [1076, 133] on button "No Marks" at bounding box center [1078, 143] width 71 height 25
click at [1030, 424] on button "Save as new revision" at bounding box center [1034, 437] width 160 height 32
type input "– –"
